Goal: Register for event/course

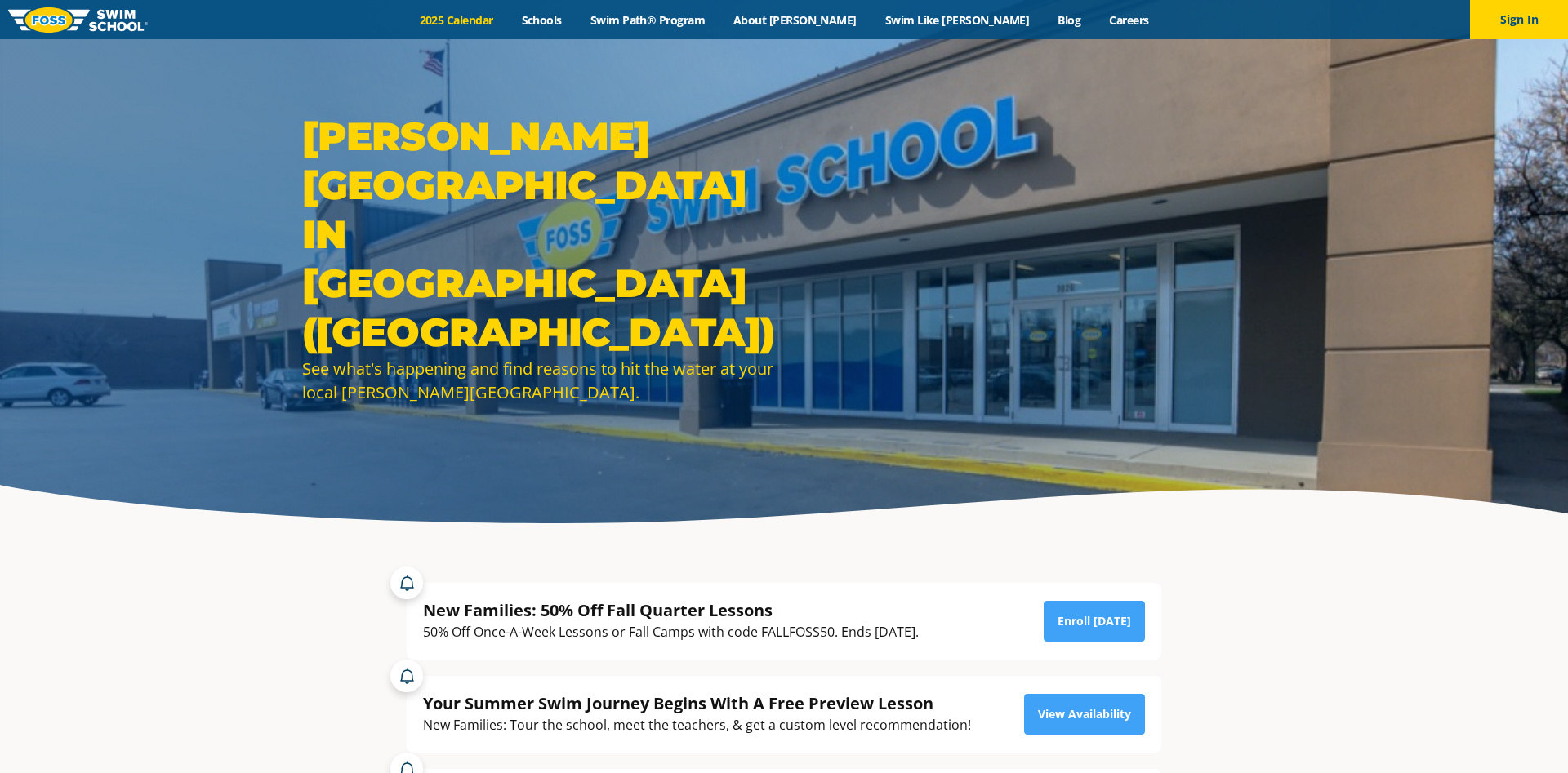
click at [507, 23] on link "2025 Calendar" at bounding box center [455, 20] width 102 height 15
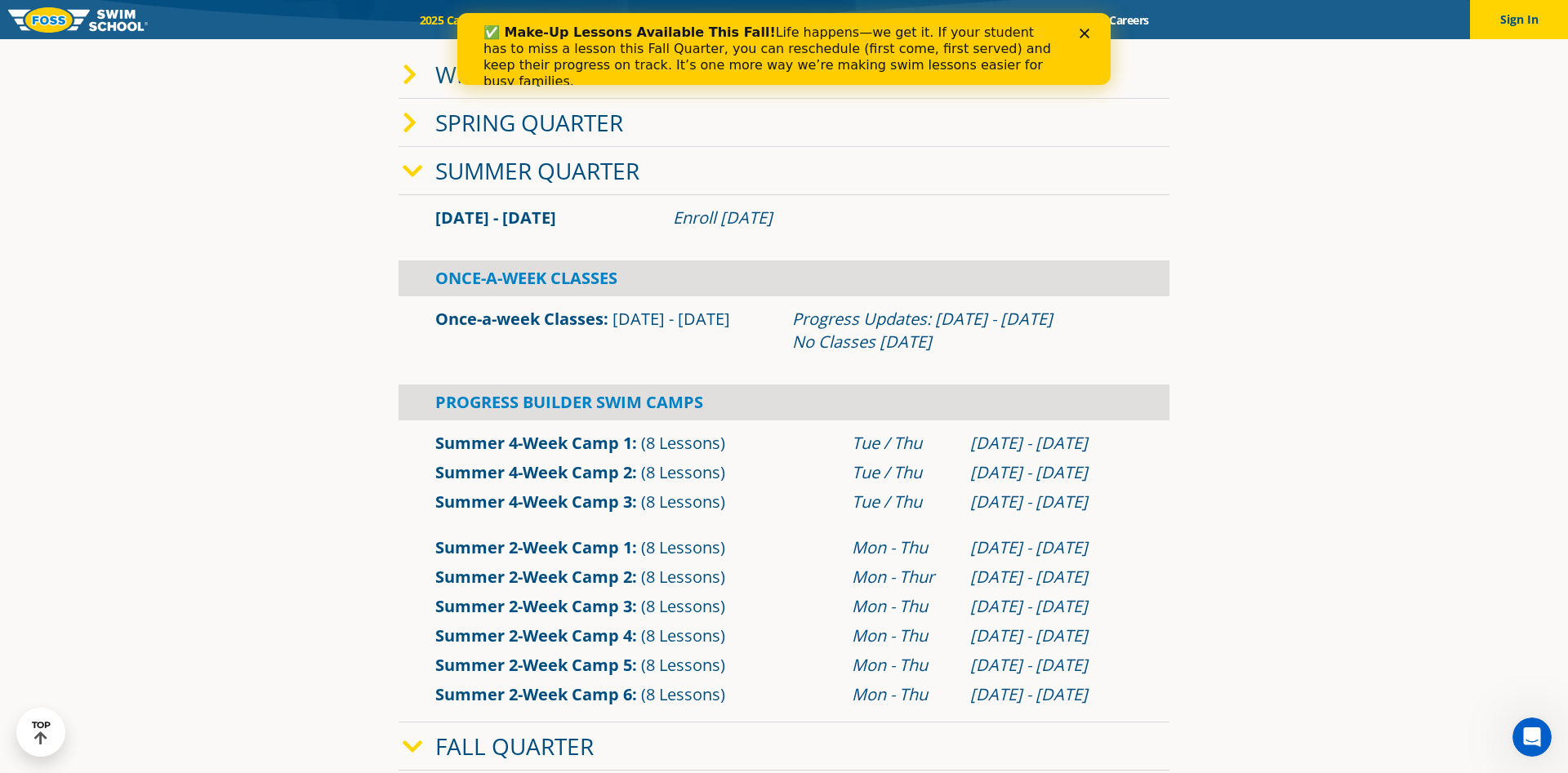
scroll to position [249, 0]
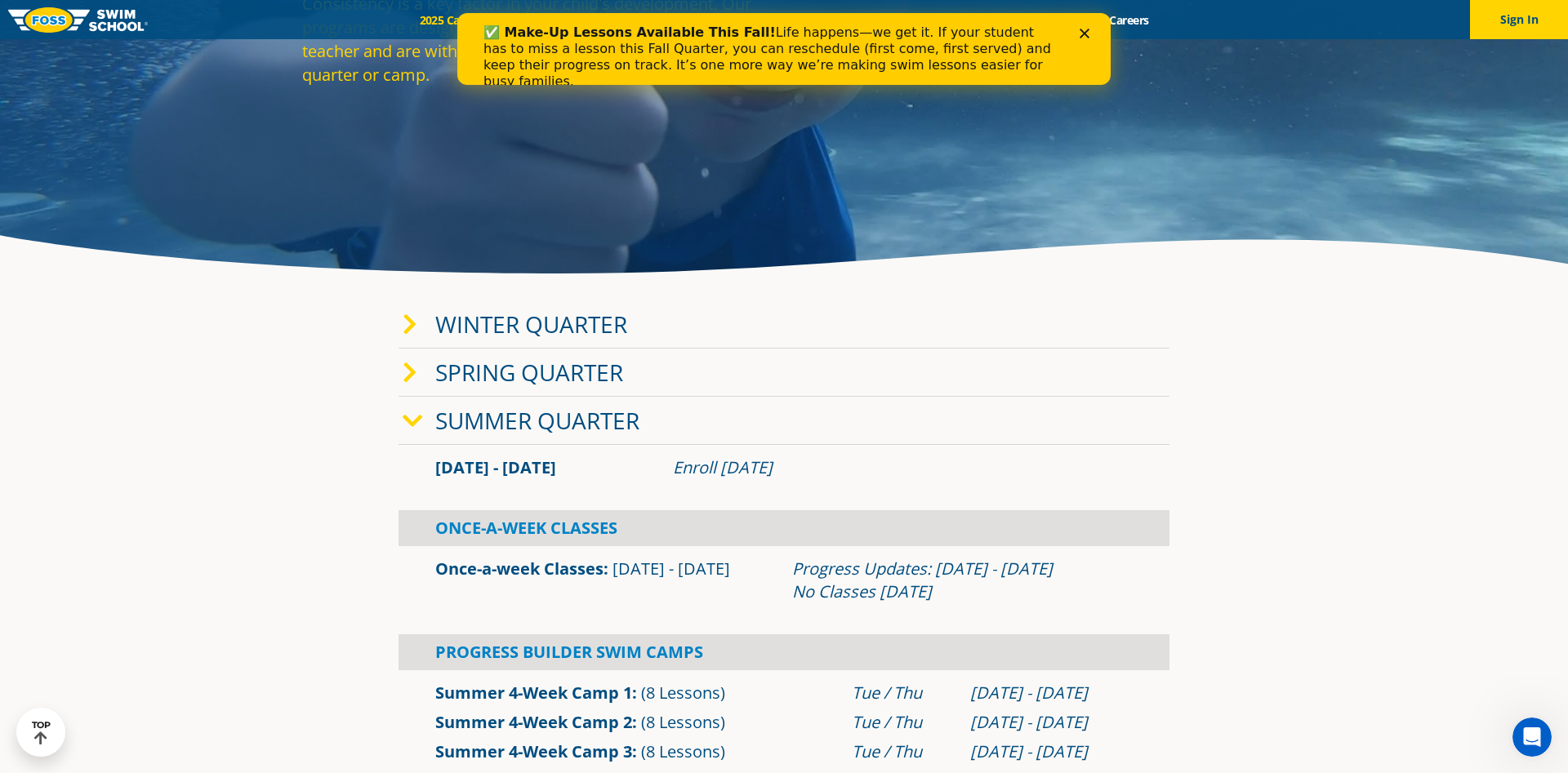
click at [486, 326] on link "Winter Quarter" at bounding box center [531, 324] width 192 height 31
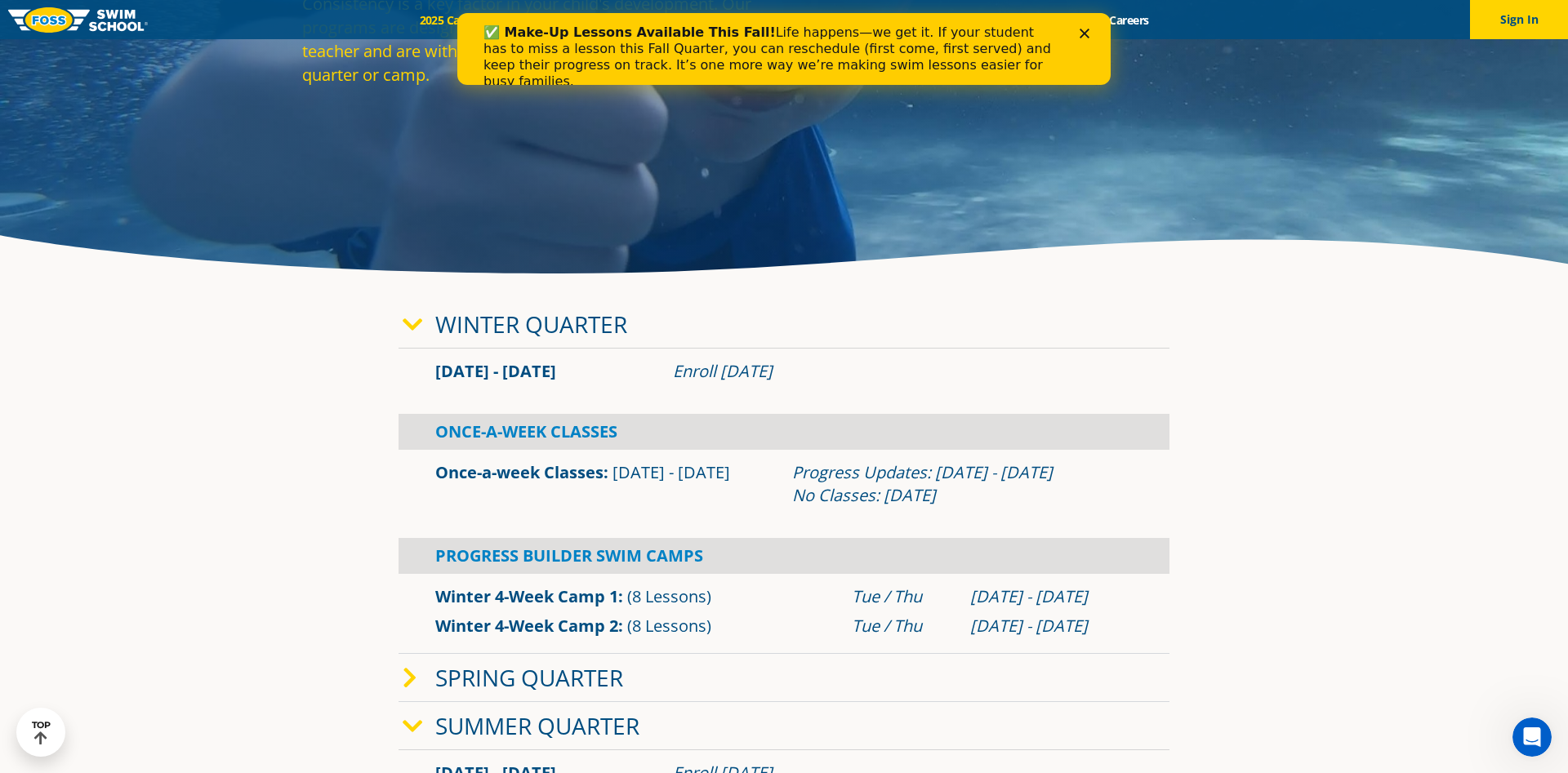
click at [416, 323] on icon at bounding box center [413, 325] width 21 height 23
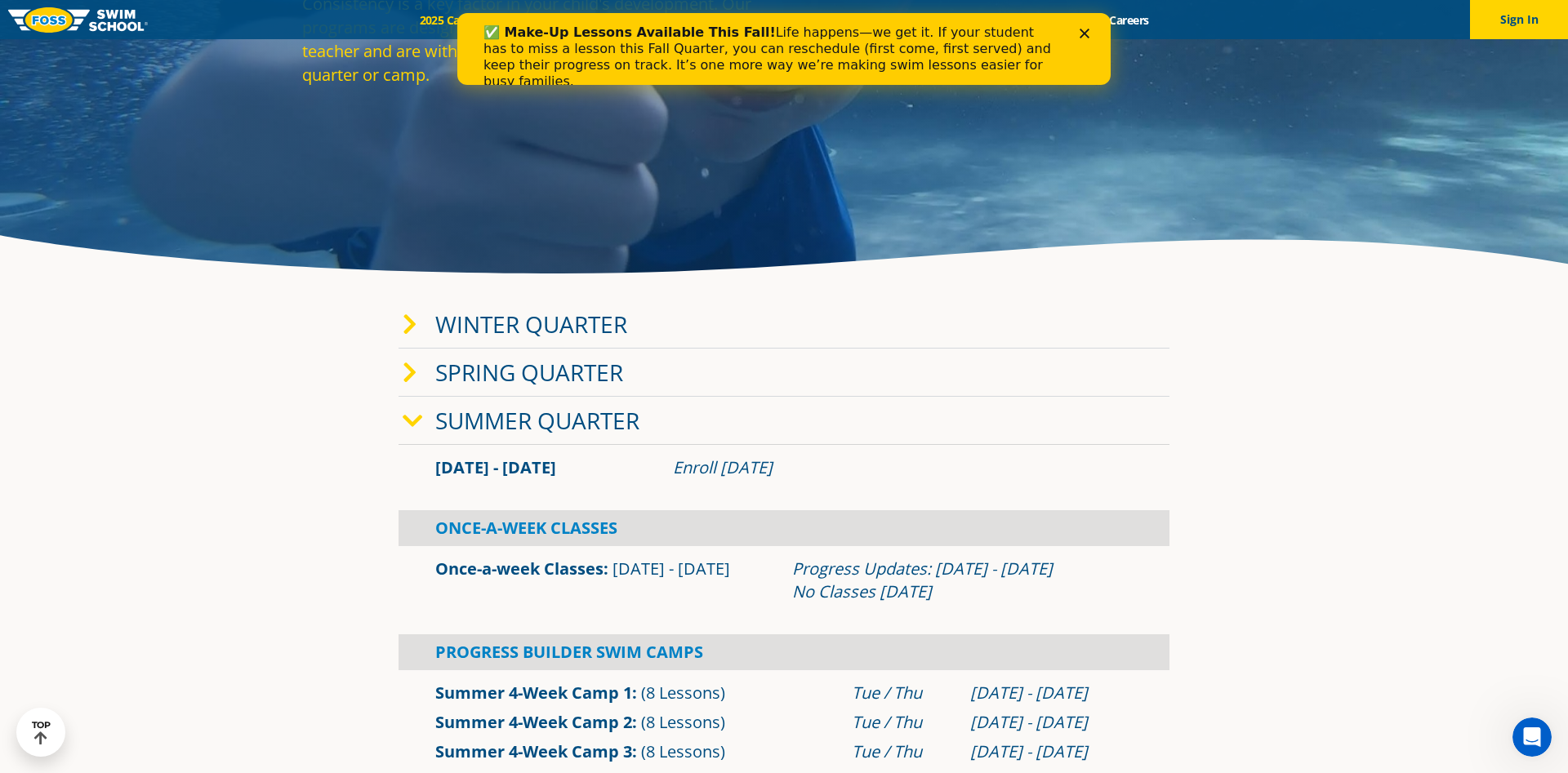
click at [410, 423] on icon at bounding box center [413, 421] width 21 height 23
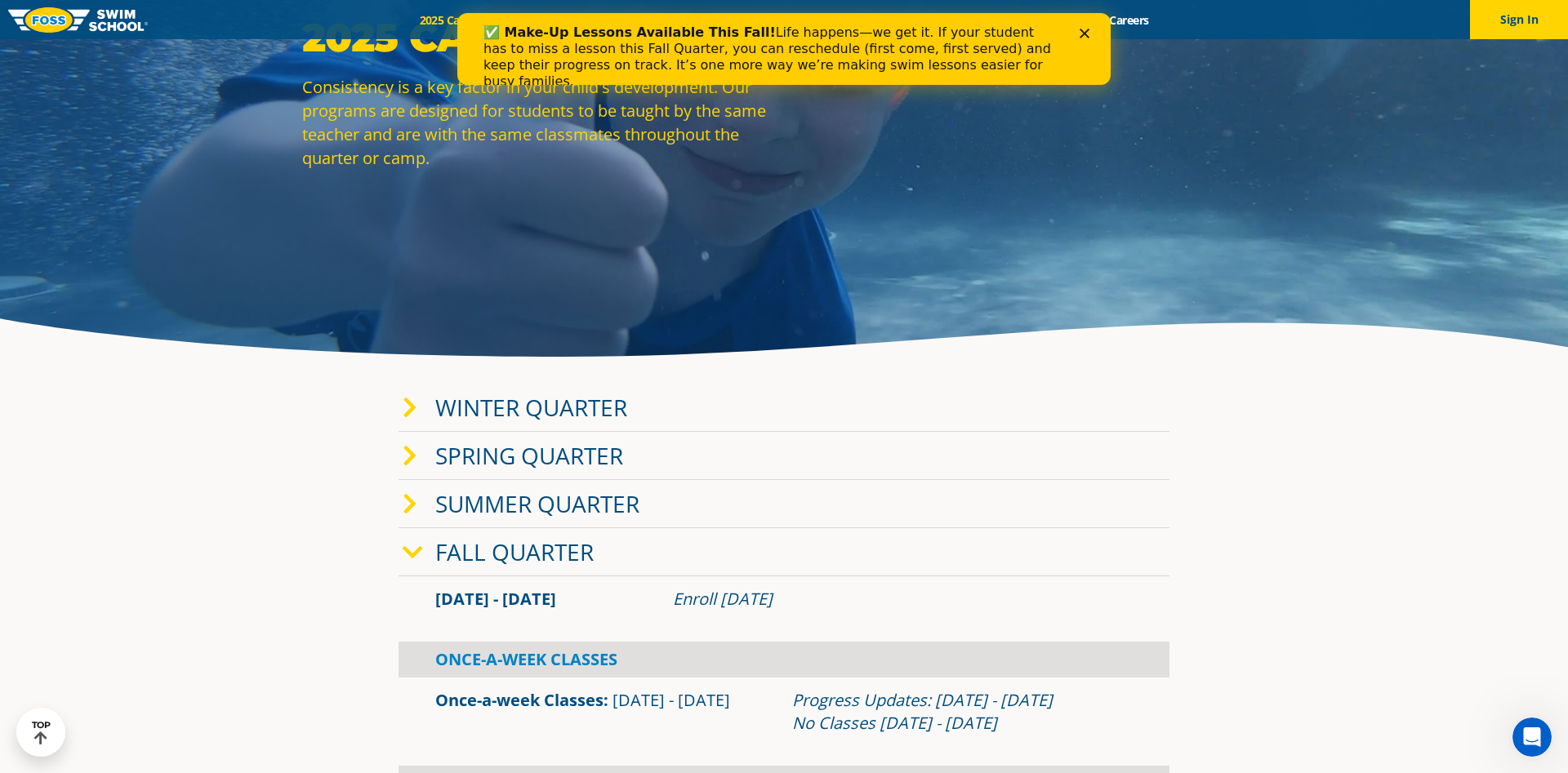
scroll to position [0, 0]
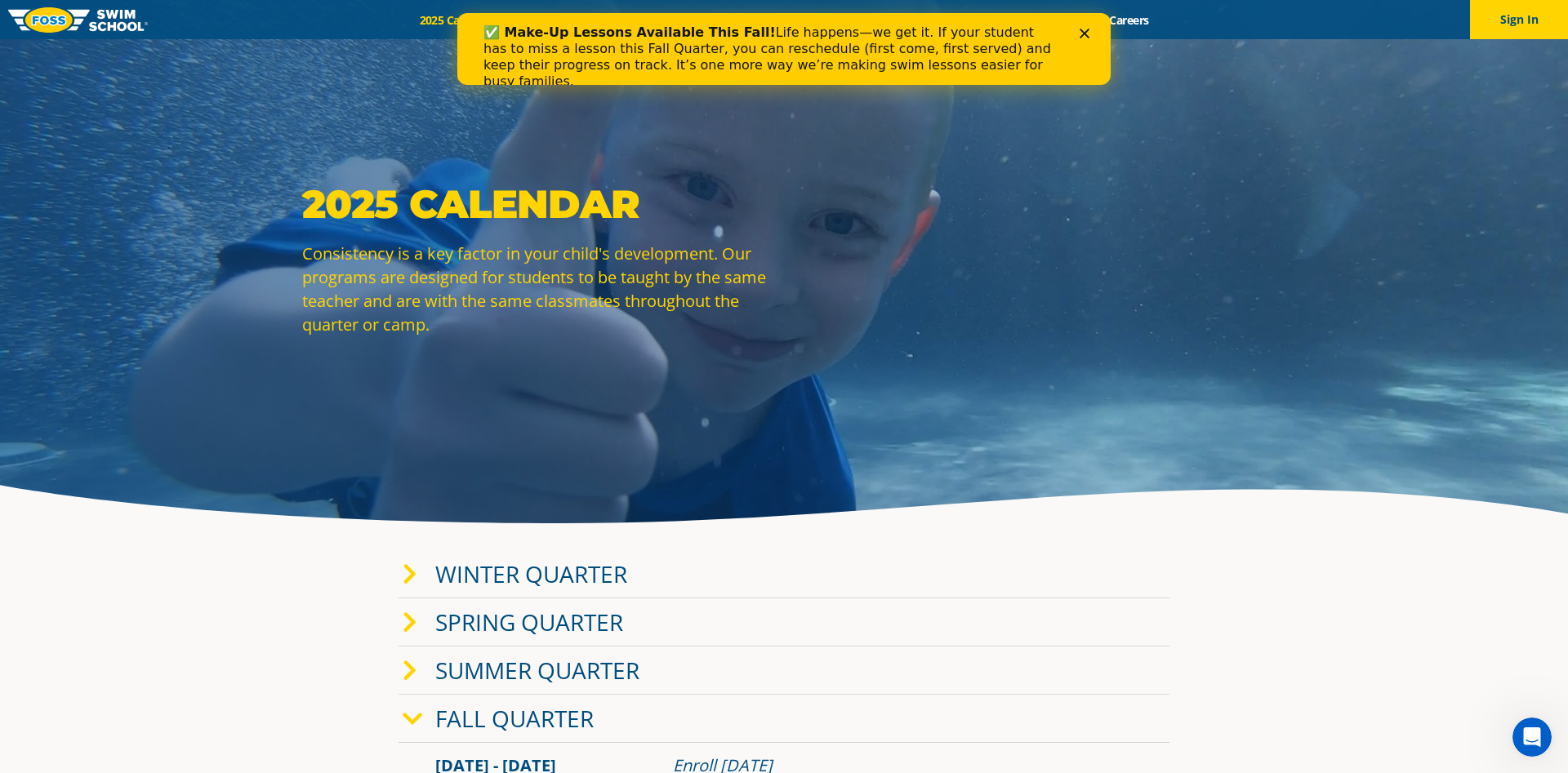
click at [1094, 30] on div "Close" at bounding box center [1087, 32] width 16 height 9
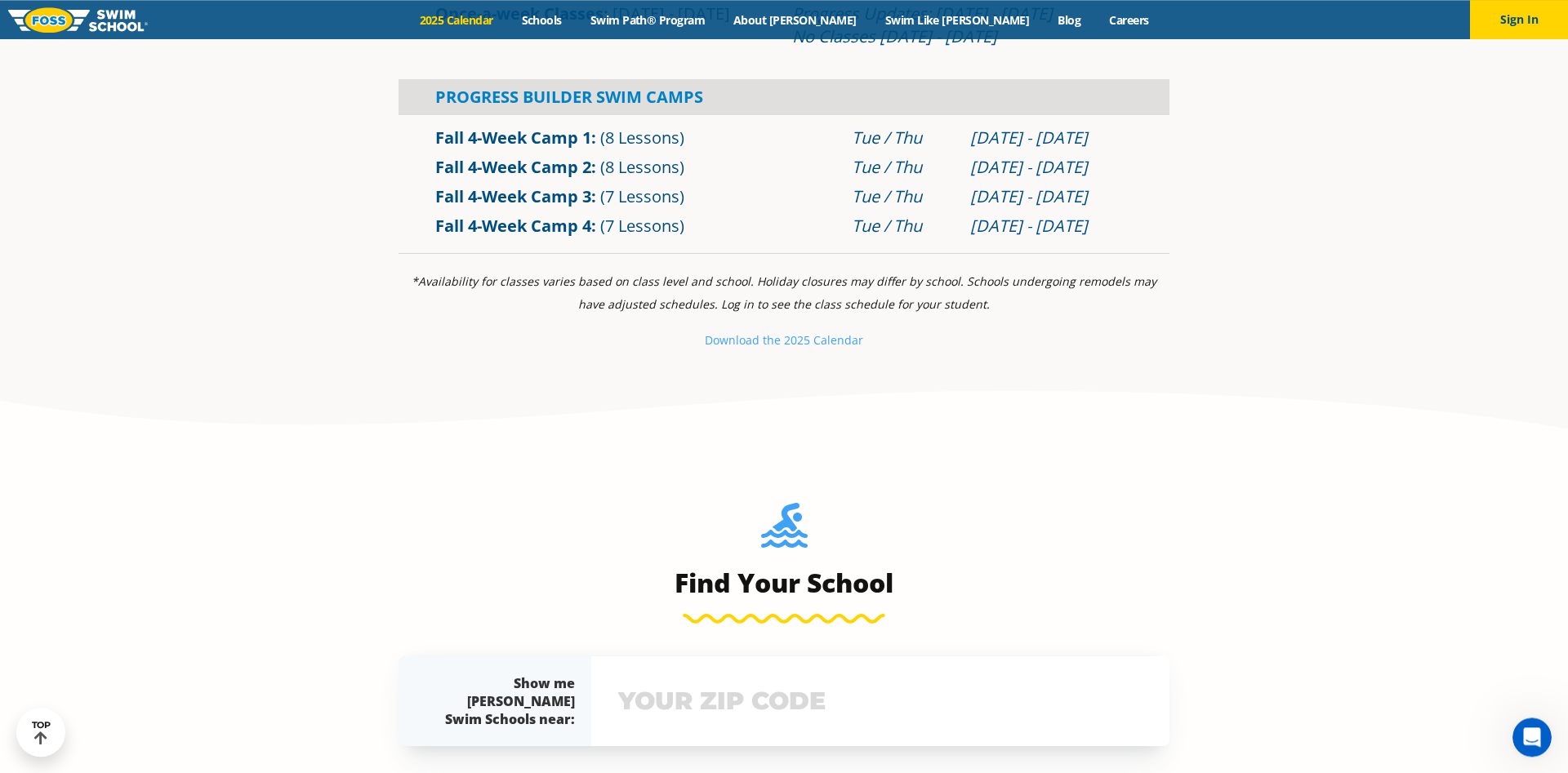
scroll to position [916, 0]
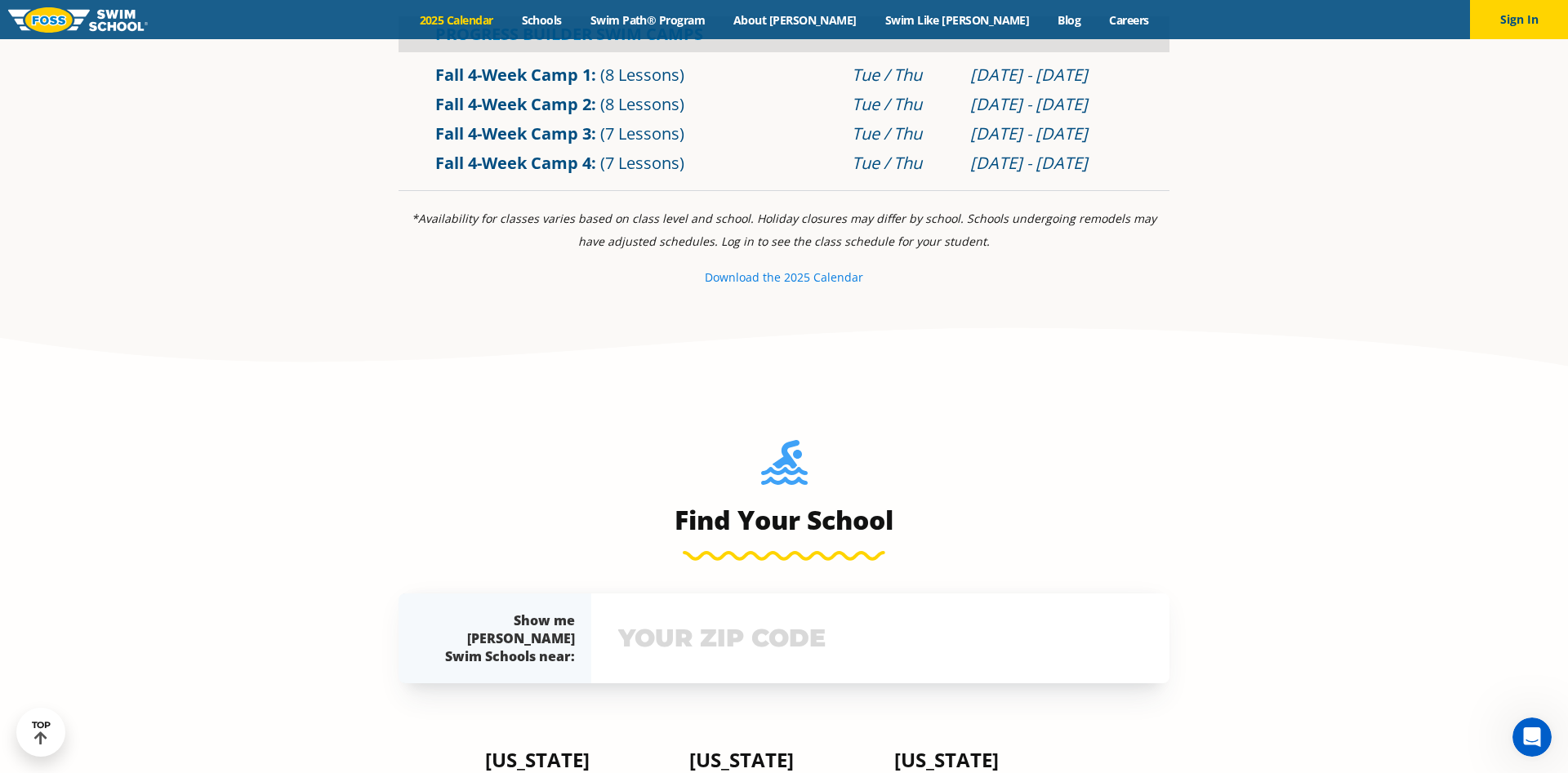
click at [764, 279] on small "Download th" at bounding box center [739, 277] width 69 height 15
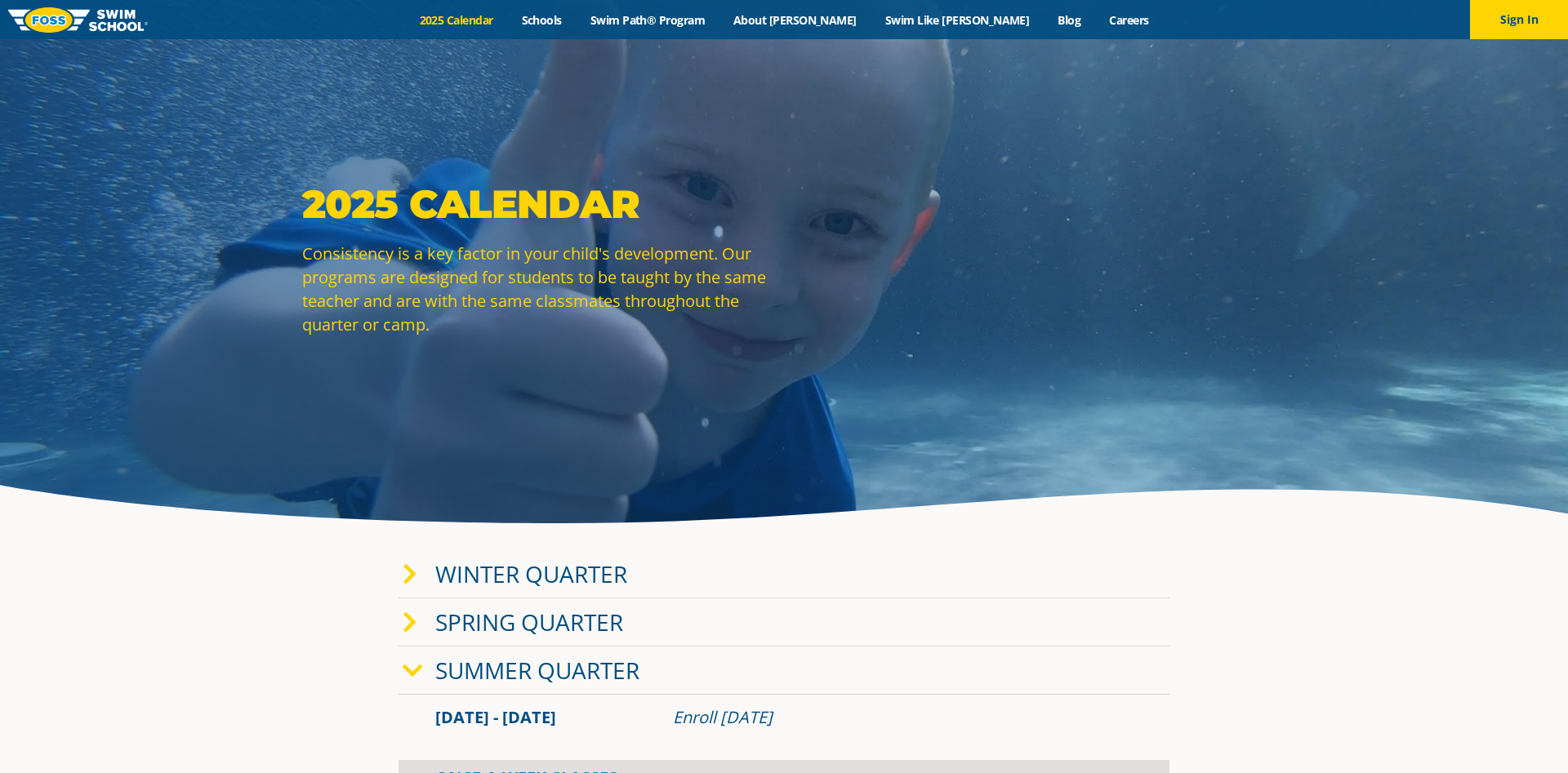
scroll to position [916, 0]
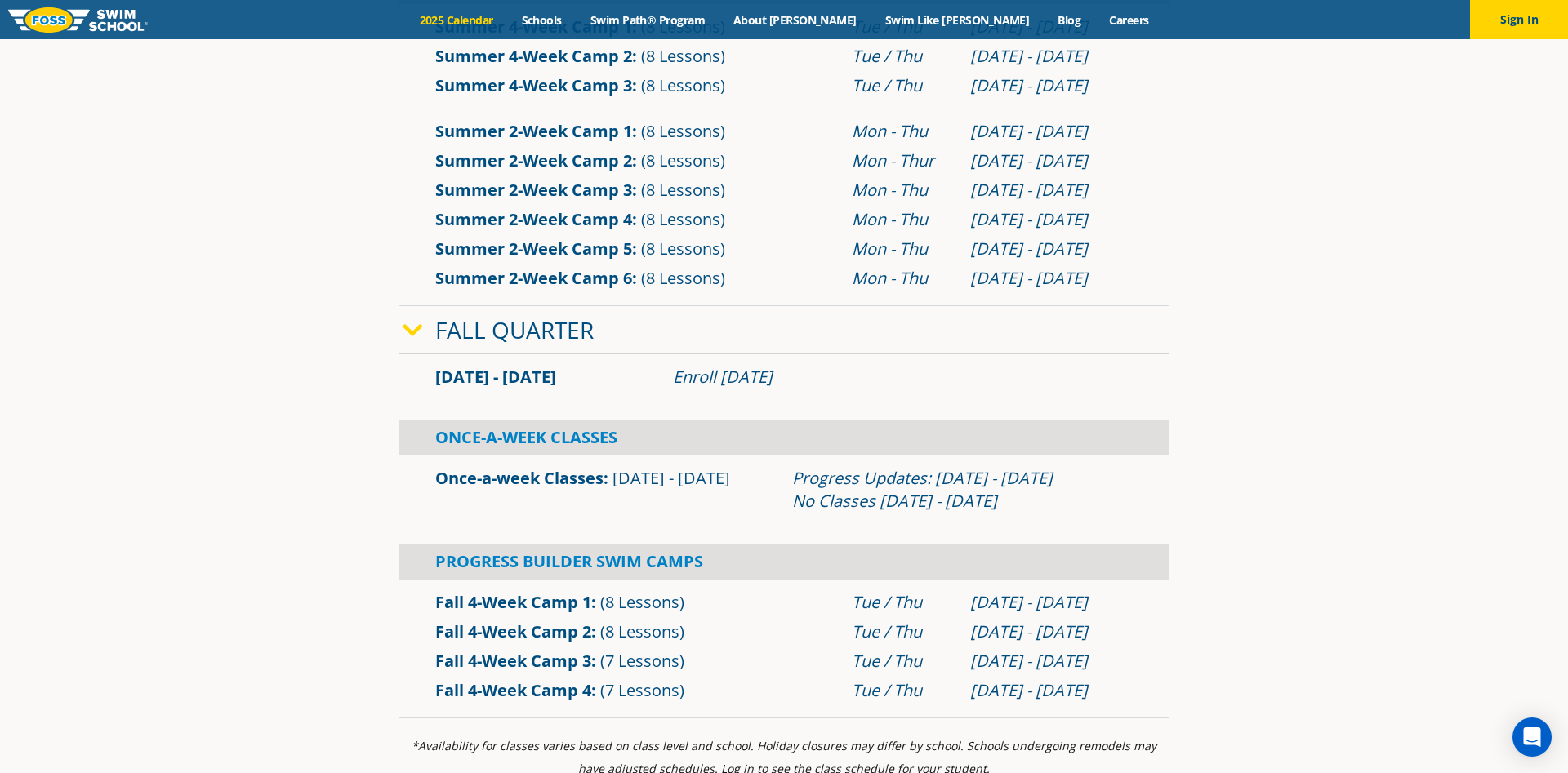
click at [349, 372] on section "Winter Quarter Jan 2 - Mar 12 Enroll Nov 12, 2024 Once-A-Week Classes" at bounding box center [784, 176] width 980 height 1100
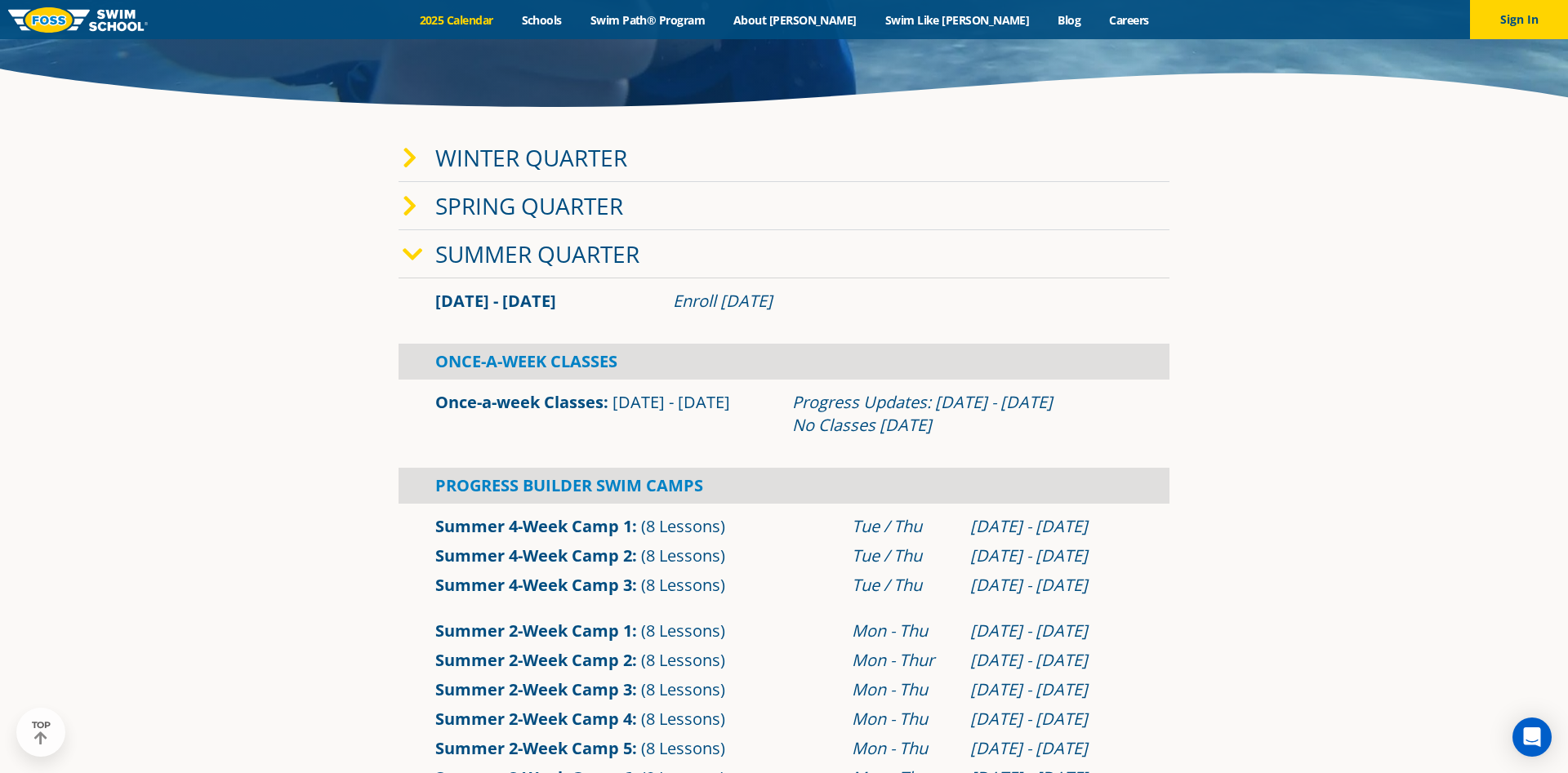
scroll to position [0, 0]
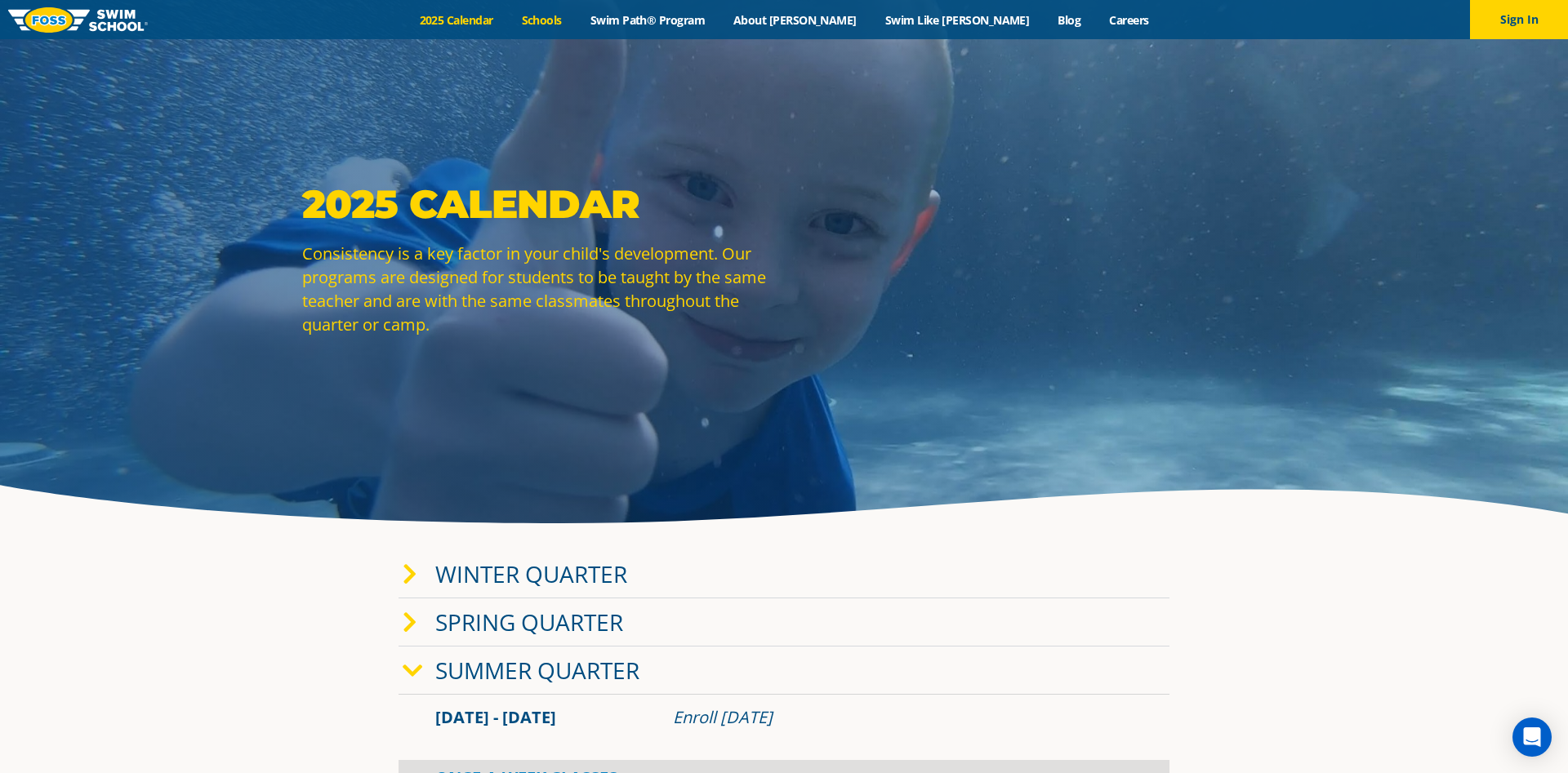
click at [576, 17] on link "Schools" at bounding box center [541, 20] width 68 height 15
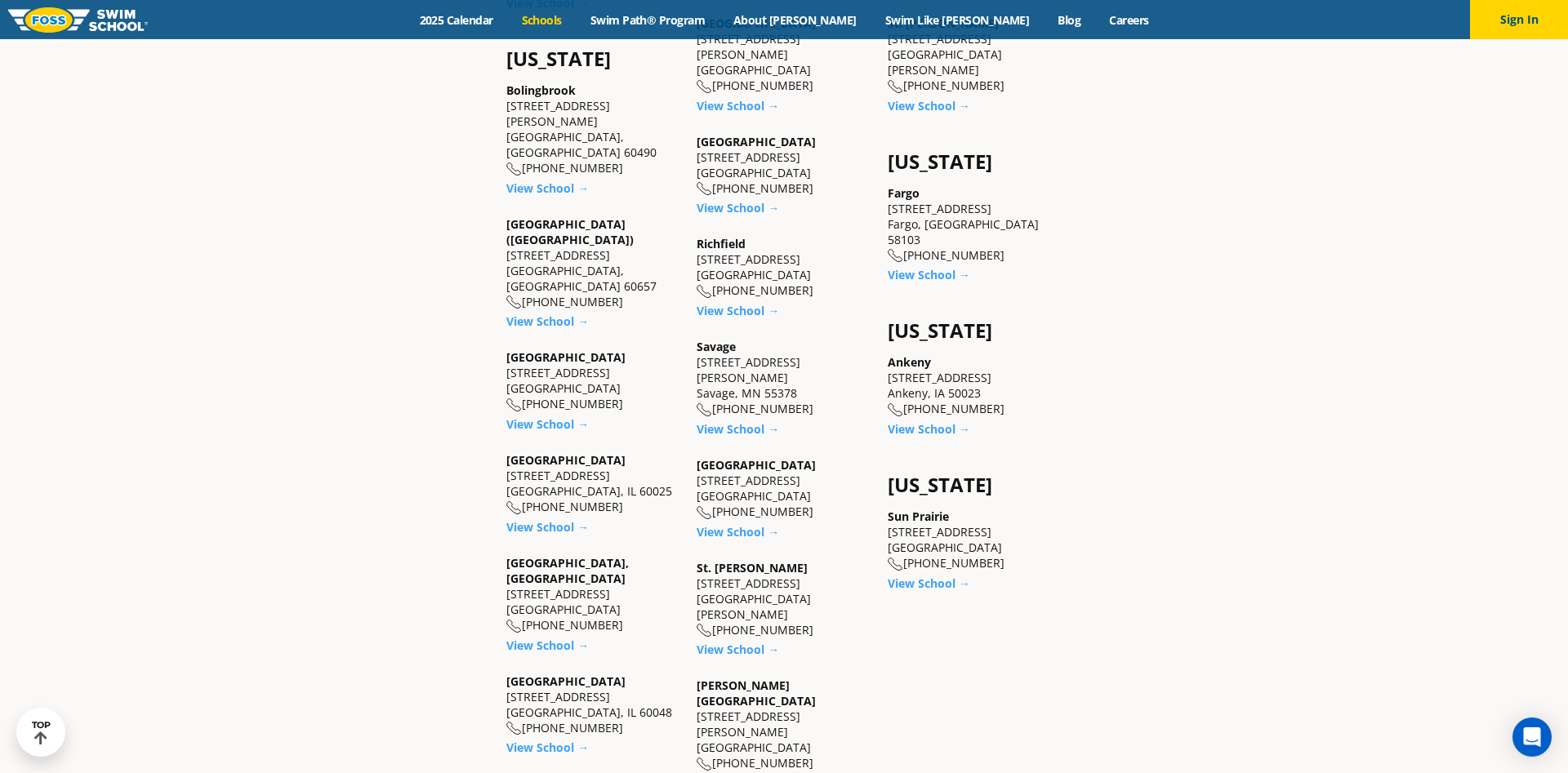
scroll to position [1082, 0]
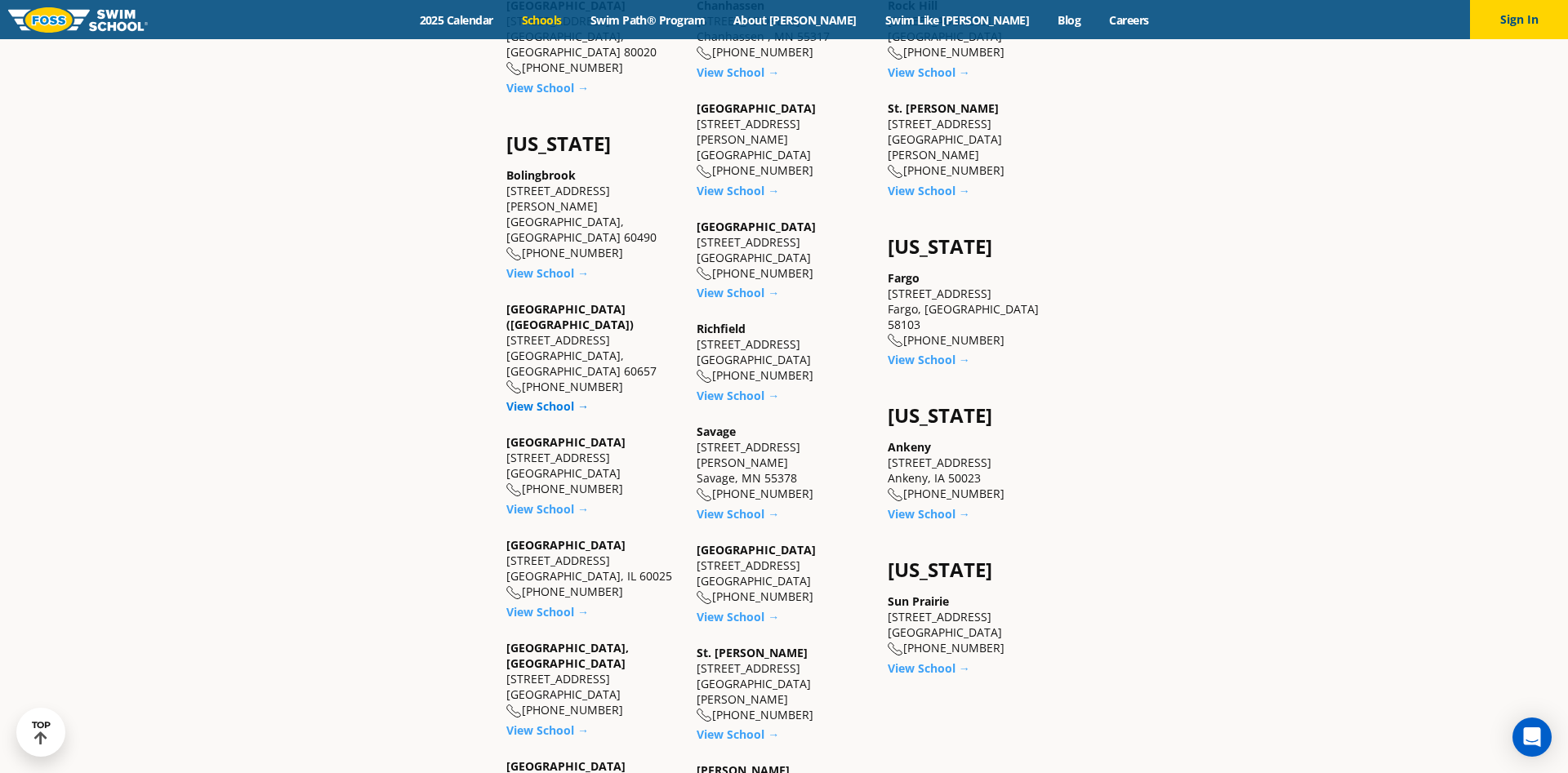
click at [525, 398] on link "View School →" at bounding box center [547, 406] width 83 height 15
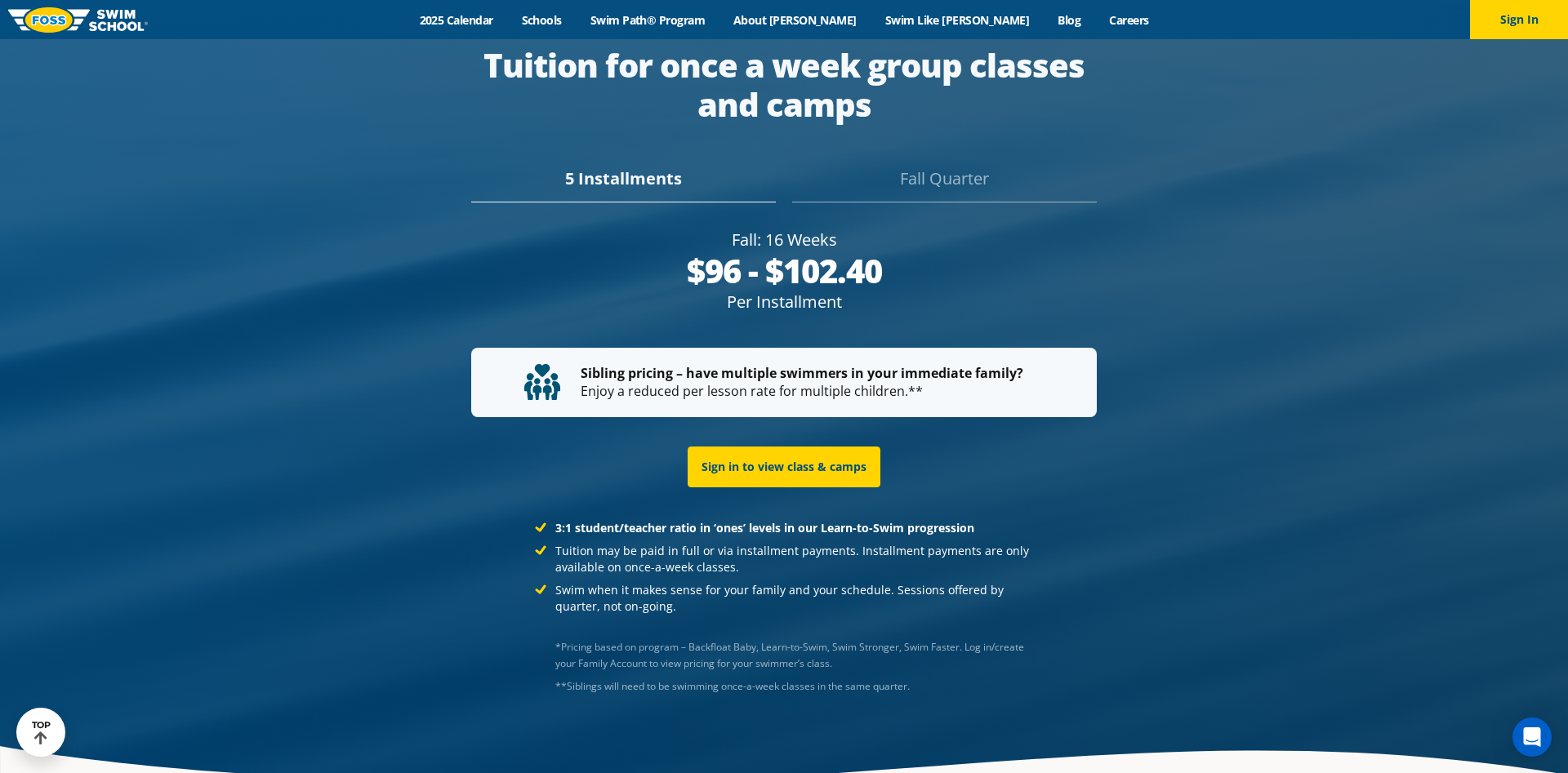
scroll to position [3247, 0]
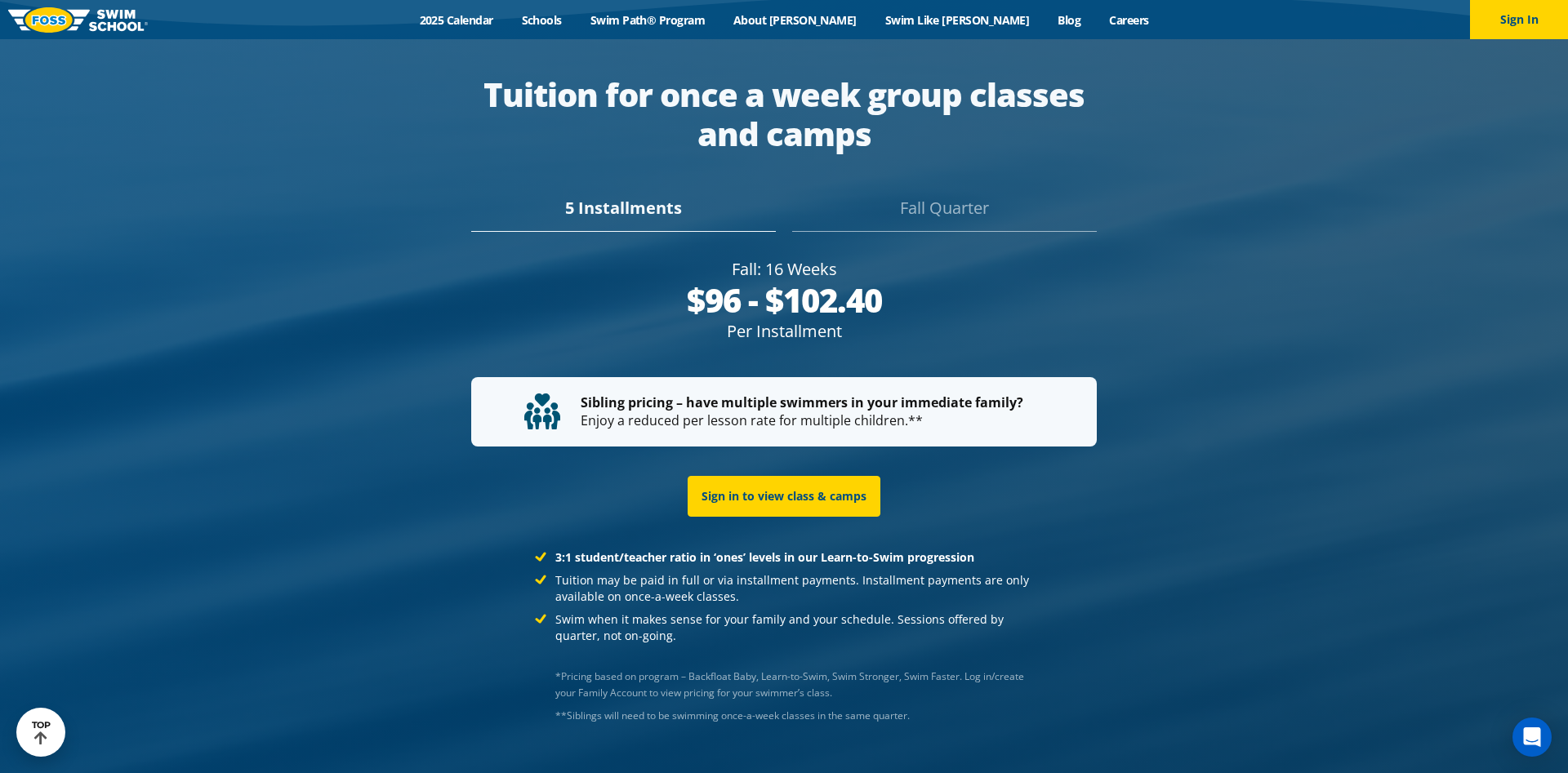
click at [920, 214] on div "Fall Quarter" at bounding box center [944, 214] width 304 height 36
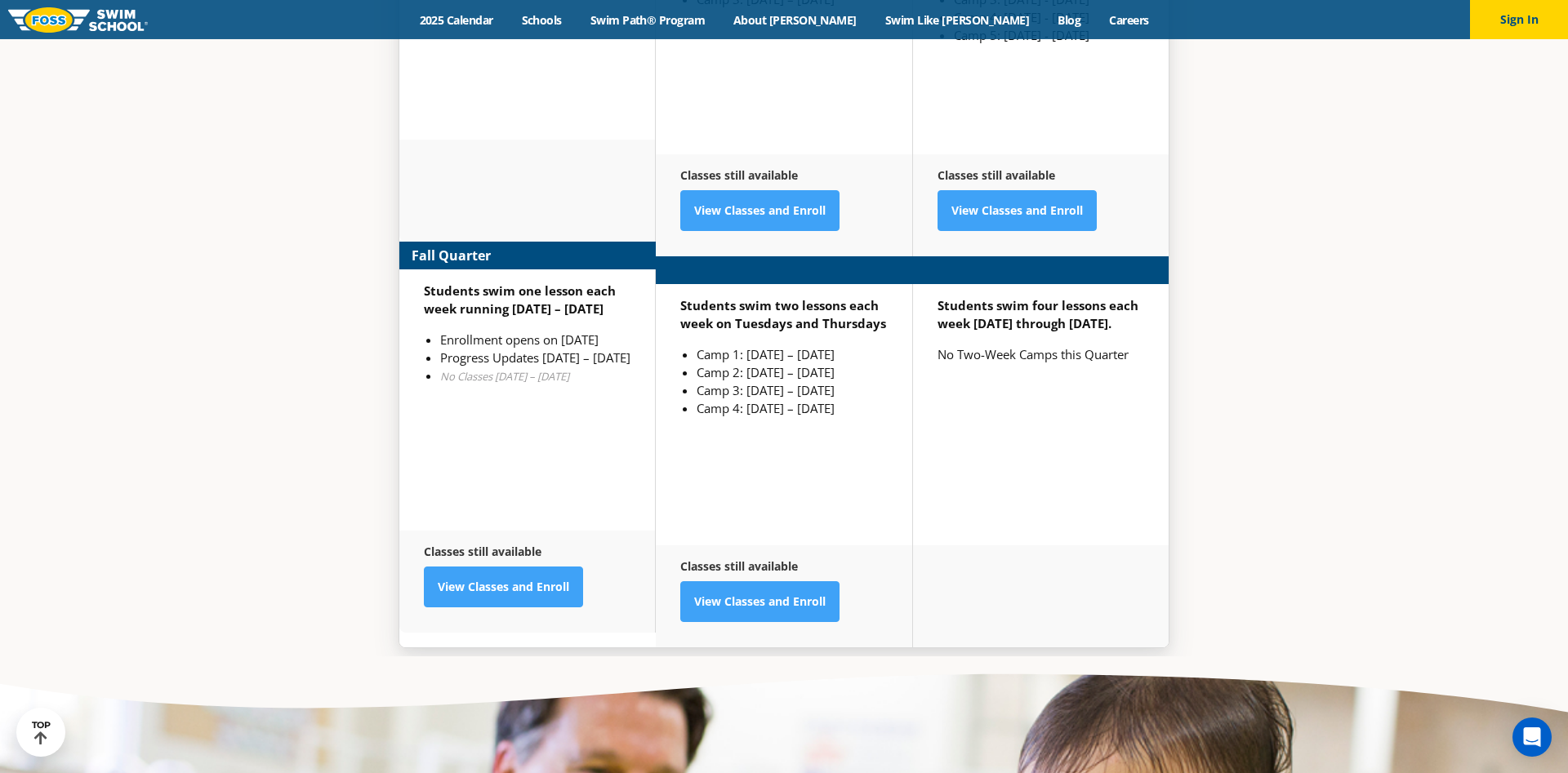
scroll to position [4496, 0]
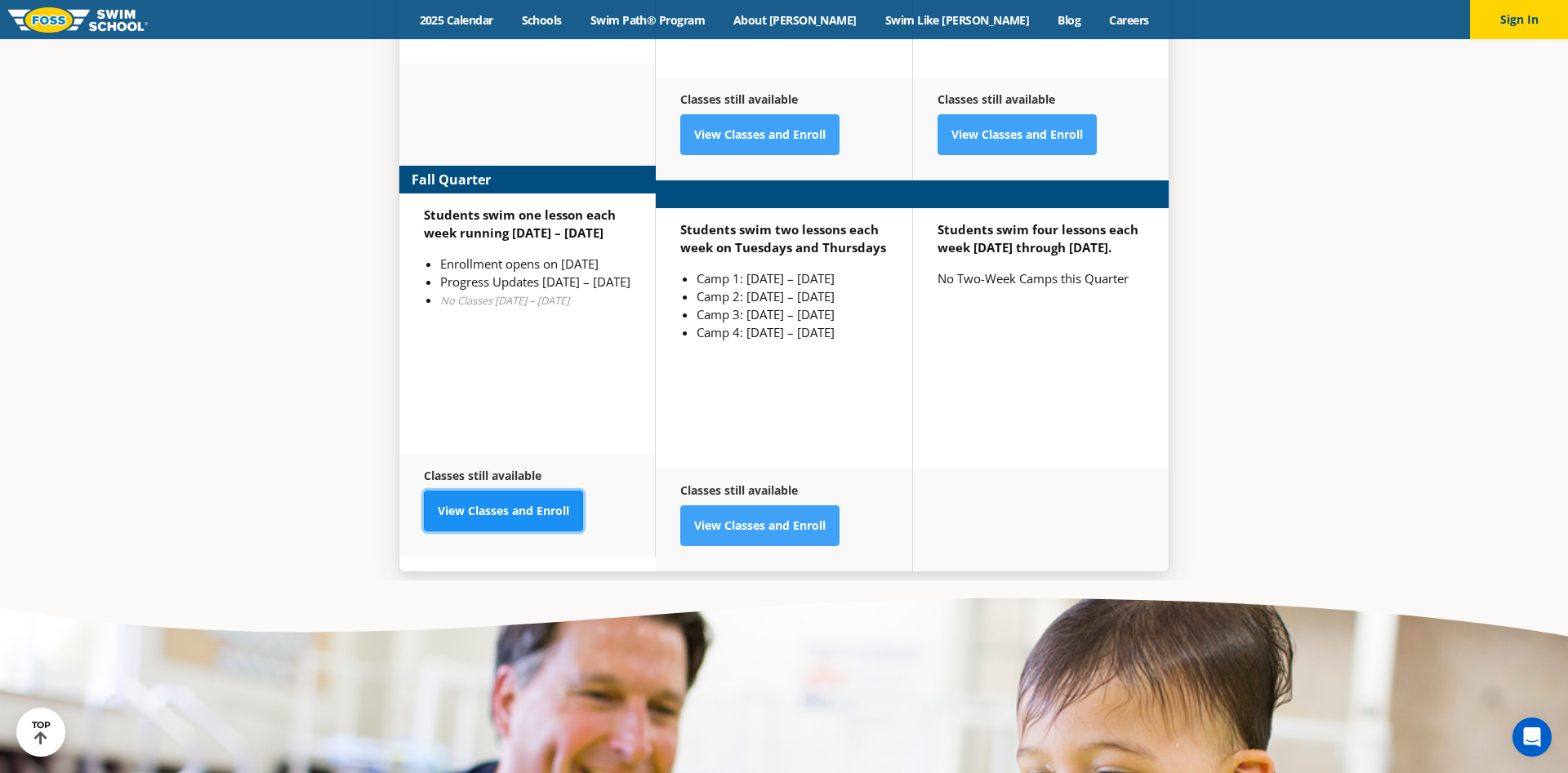
click at [488, 490] on link "View Classes and Enroll" at bounding box center [503, 511] width 159 height 41
